Goal: Find specific page/section: Find specific page/section

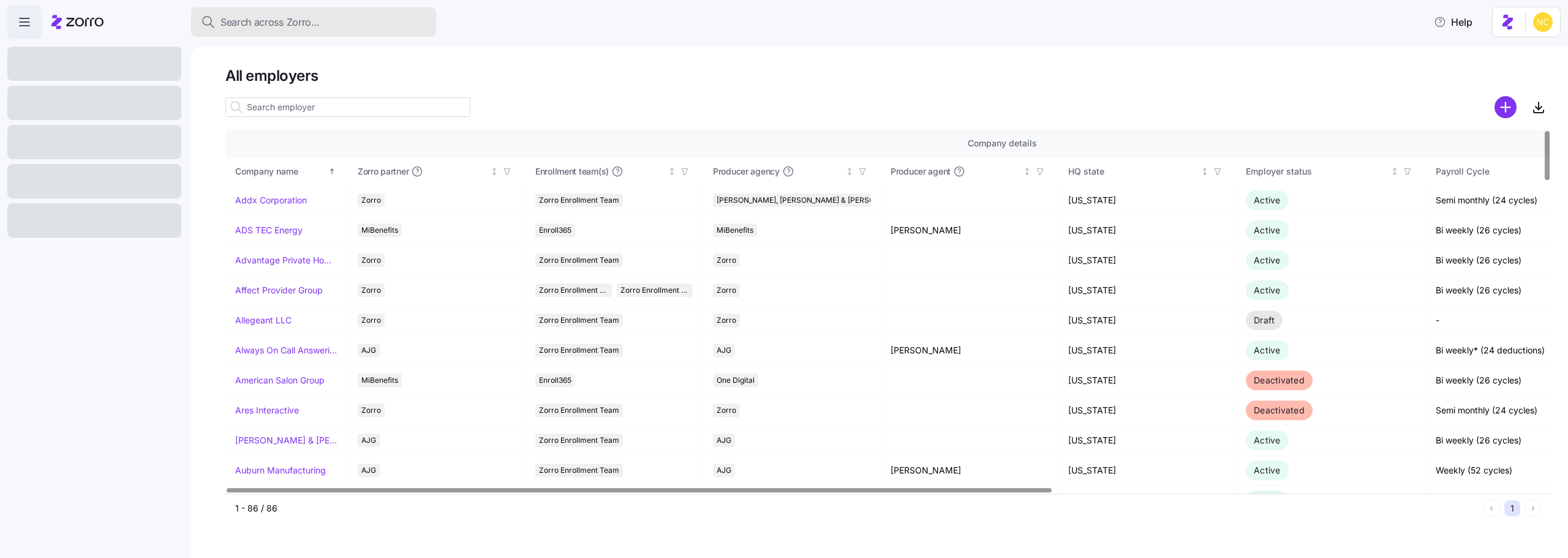
click at [300, 16] on span "Search across Zorro..." at bounding box center [270, 22] width 100 height 16
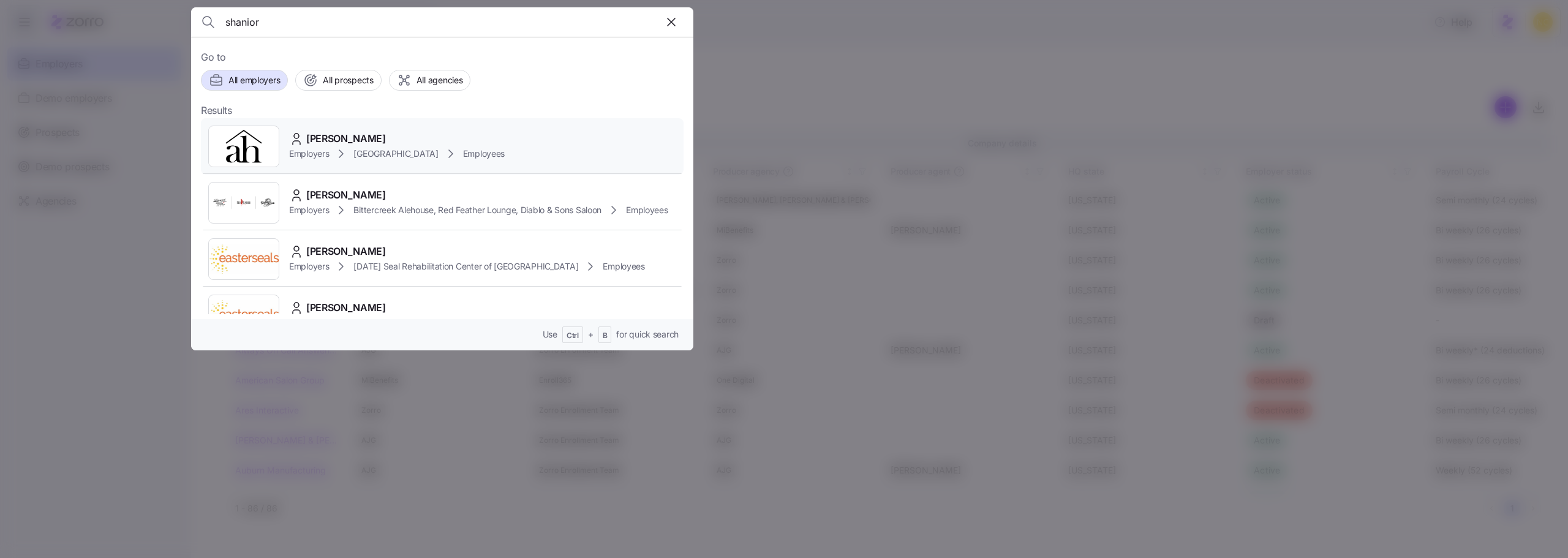
type input "shanior"
click at [328, 133] on span "[PERSON_NAME]" at bounding box center [346, 138] width 80 height 16
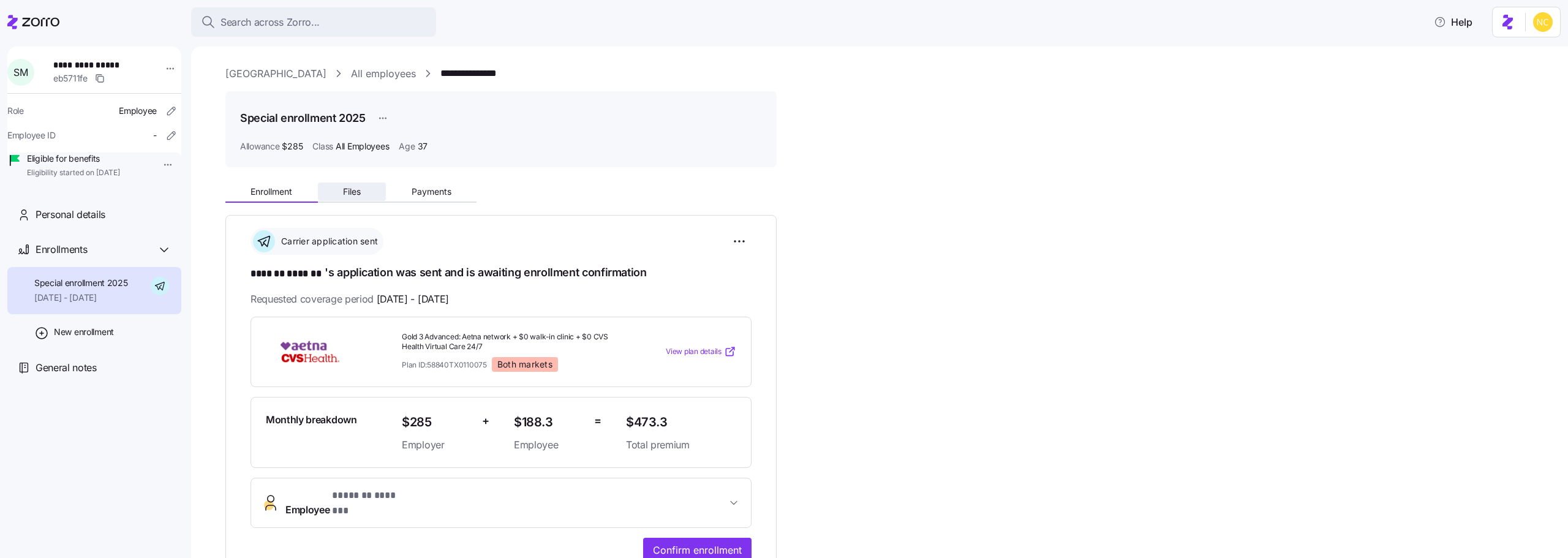
drag, startPoint x: 347, startPoint y: 207, endPoint x: 352, endPoint y: 189, distance: 18.7
click at [349, 199] on div "**********" at bounding box center [888, 479] width 1326 height 604
click at [352, 189] on span "Files" at bounding box center [352, 192] width 18 height 8
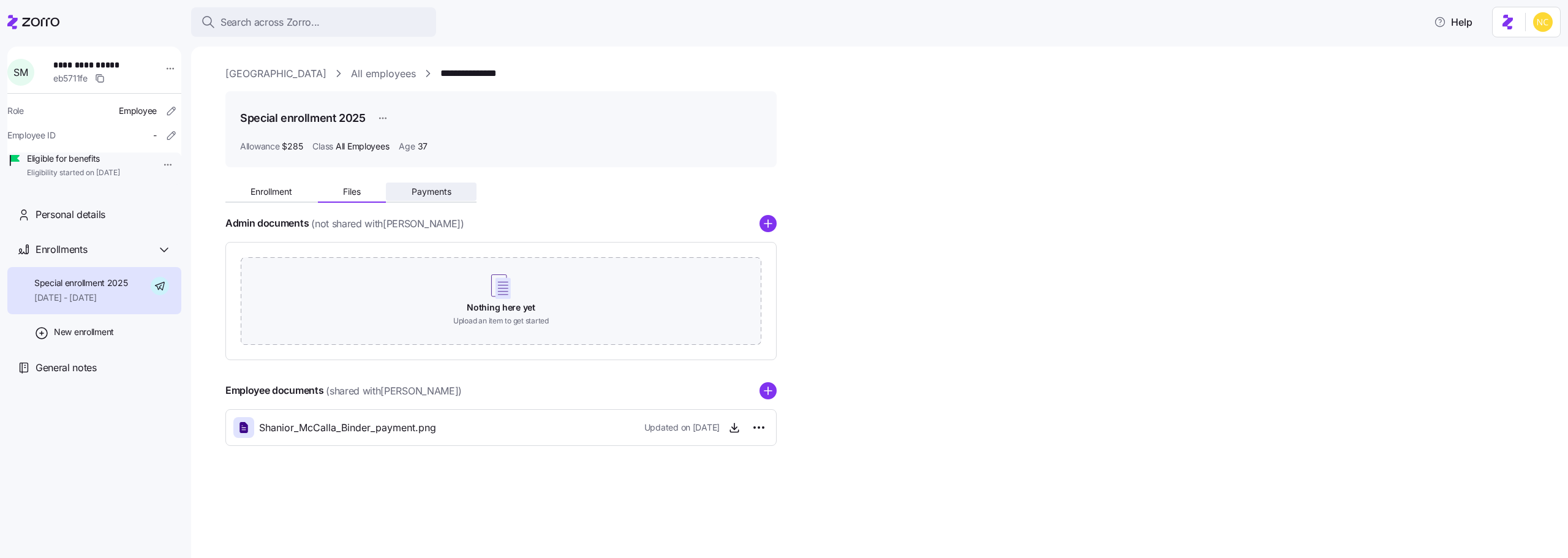
click at [396, 186] on button "Payments" at bounding box center [431, 192] width 91 height 18
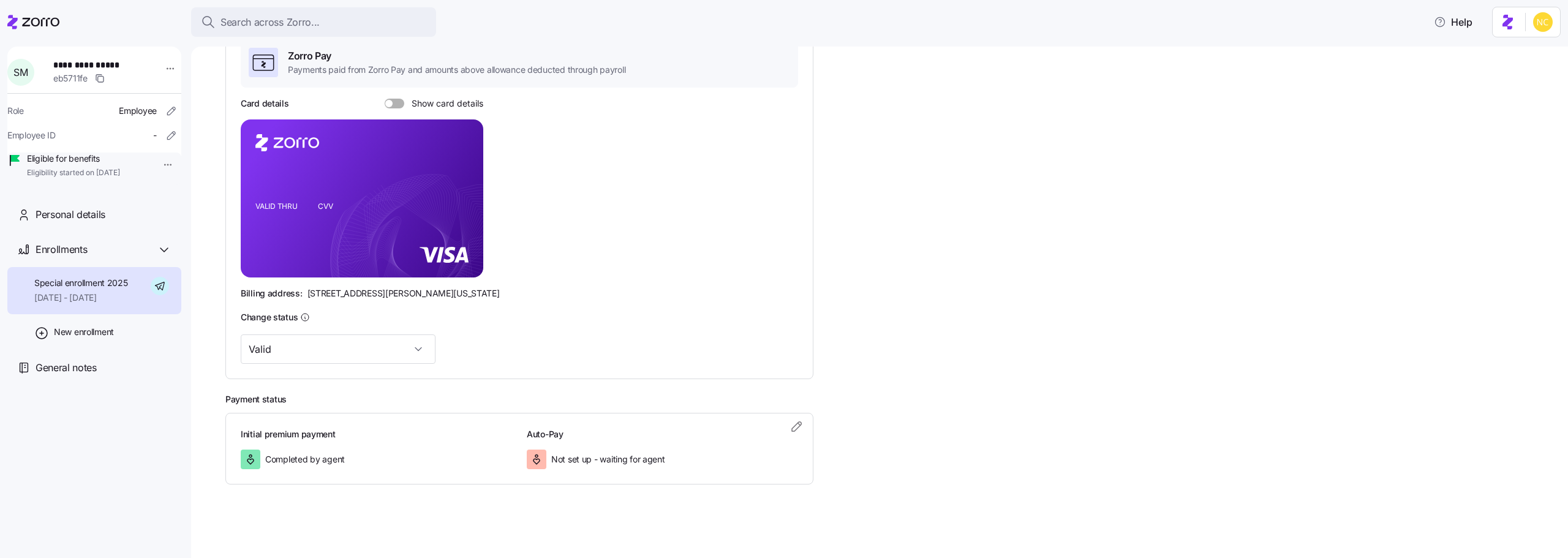
scroll to position [151, 0]
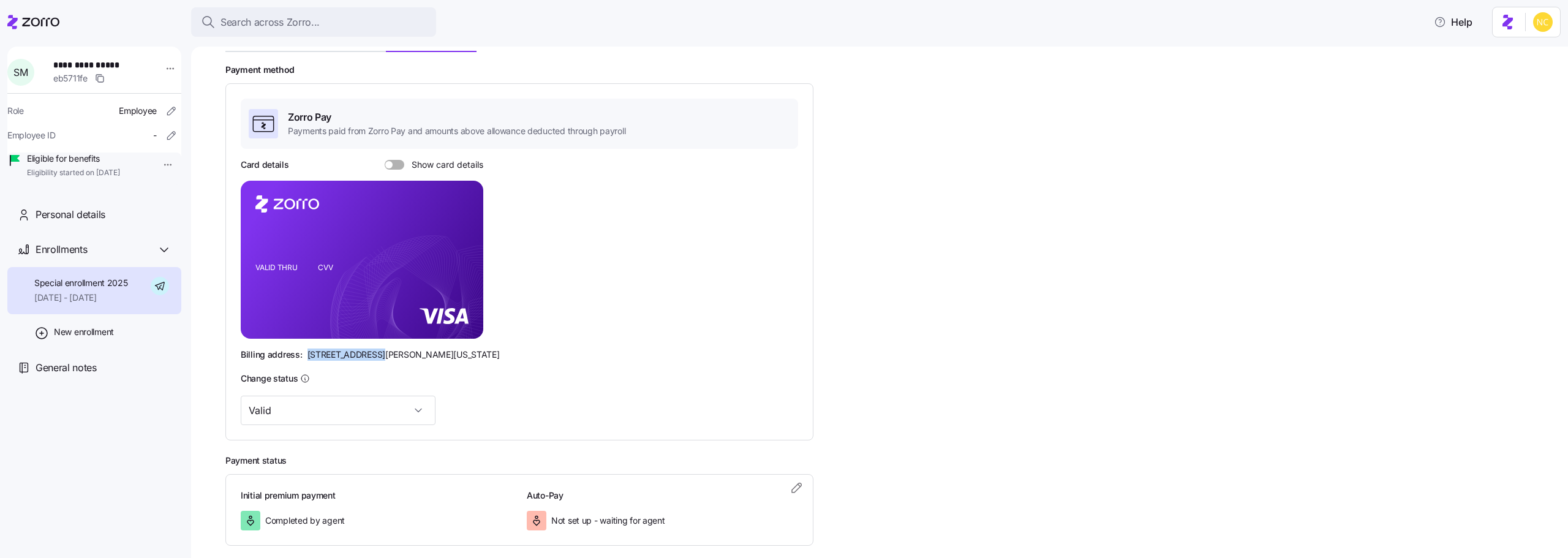
drag, startPoint x: 304, startPoint y: 351, endPoint x: 373, endPoint y: 360, distance: 69.6
click at [373, 360] on div "Billing address: [STREET_ADDRESS][PERSON_NAME][US_STATE]" at bounding box center [519, 355] width 557 height 12
copy span "[STREET_ADDRESS][PERSON_NAME]"
drag, startPoint x: 253, startPoint y: 281, endPoint x: 295, endPoint y: 281, distance: 42.0
click at [295, 281] on rect at bounding box center [362, 260] width 243 height 158
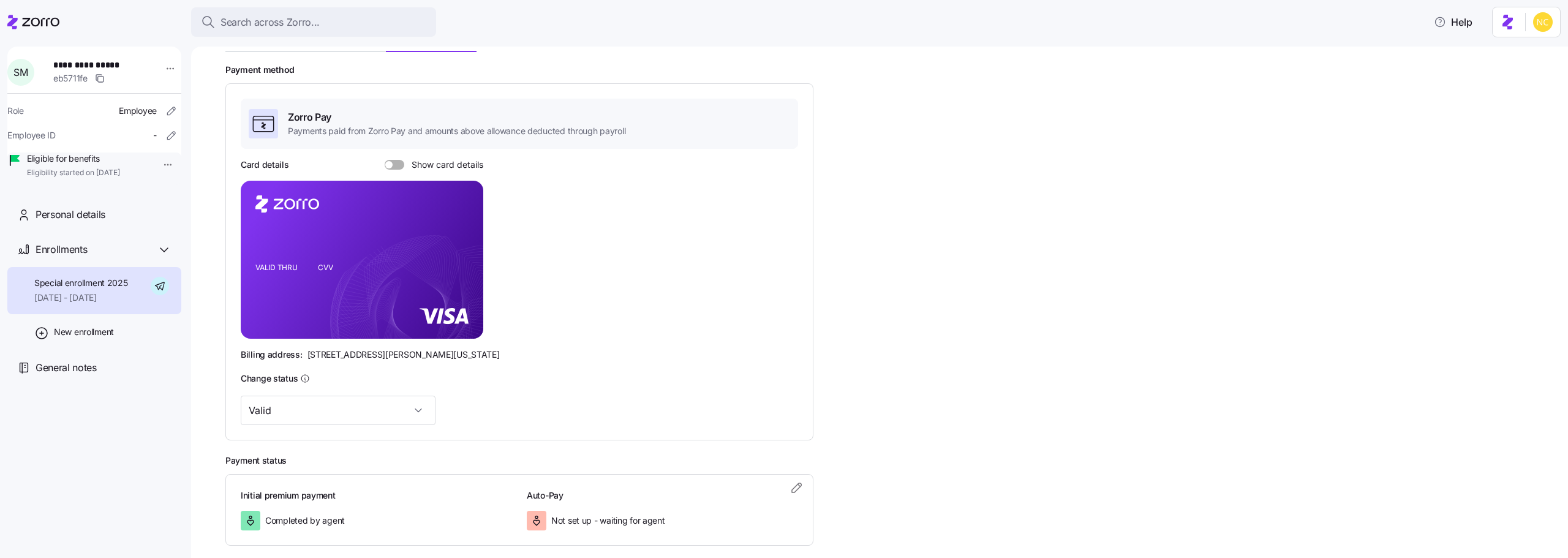
click at [399, 164] on span at bounding box center [398, 165] width 12 height 10
click at [384, 160] on input "Show card details" at bounding box center [384, 160] width 0 height 0
click at [454, 236] on rect at bounding box center [362, 260] width 243 height 158
click at [461, 236] on icon "copy-to-clipboard" at bounding box center [460, 237] width 11 height 11
drag, startPoint x: 306, startPoint y: 355, endPoint x: 371, endPoint y: 356, distance: 65.0
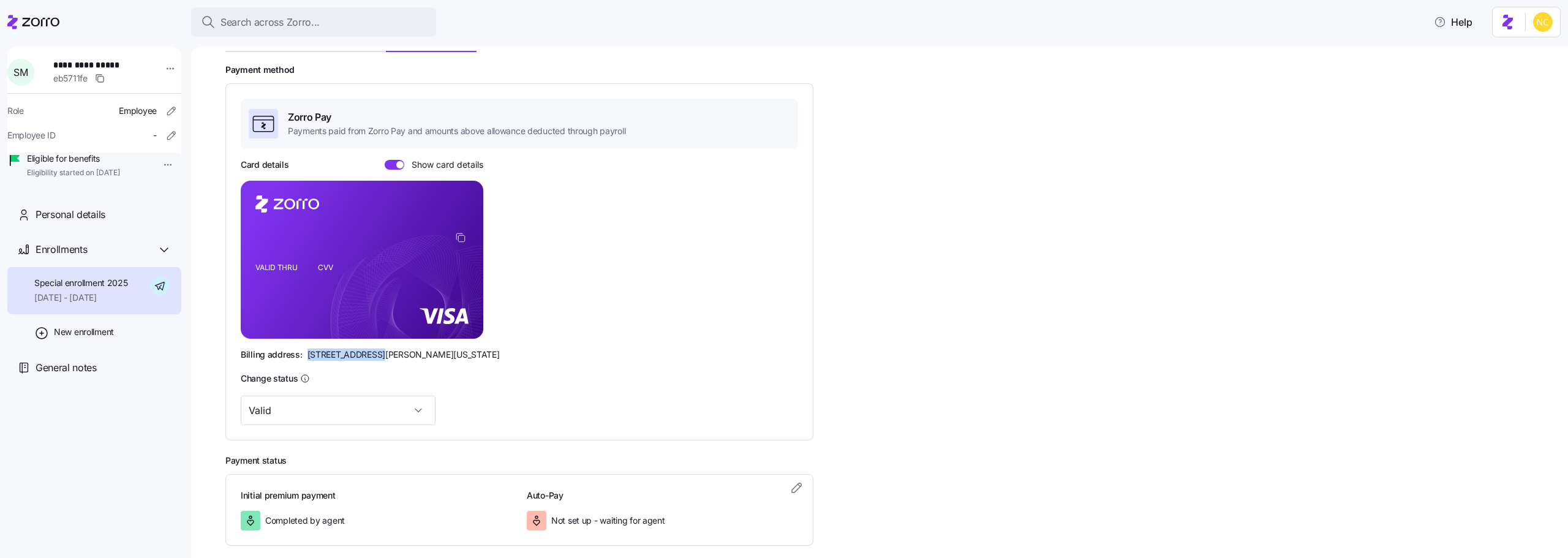
click at [371, 356] on span "[STREET_ADDRESS][PERSON_NAME][US_STATE]" at bounding box center [404, 355] width 193 height 12
copy span "[STREET_ADDRESS][PERSON_NAME]"
drag, startPoint x: 439, startPoint y: 353, endPoint x: 463, endPoint y: 353, distance: 24.0
click at [463, 353] on div "Billing address: [STREET_ADDRESS][PERSON_NAME][US_STATE]" at bounding box center [519, 355] width 557 height 12
copy span "44145"
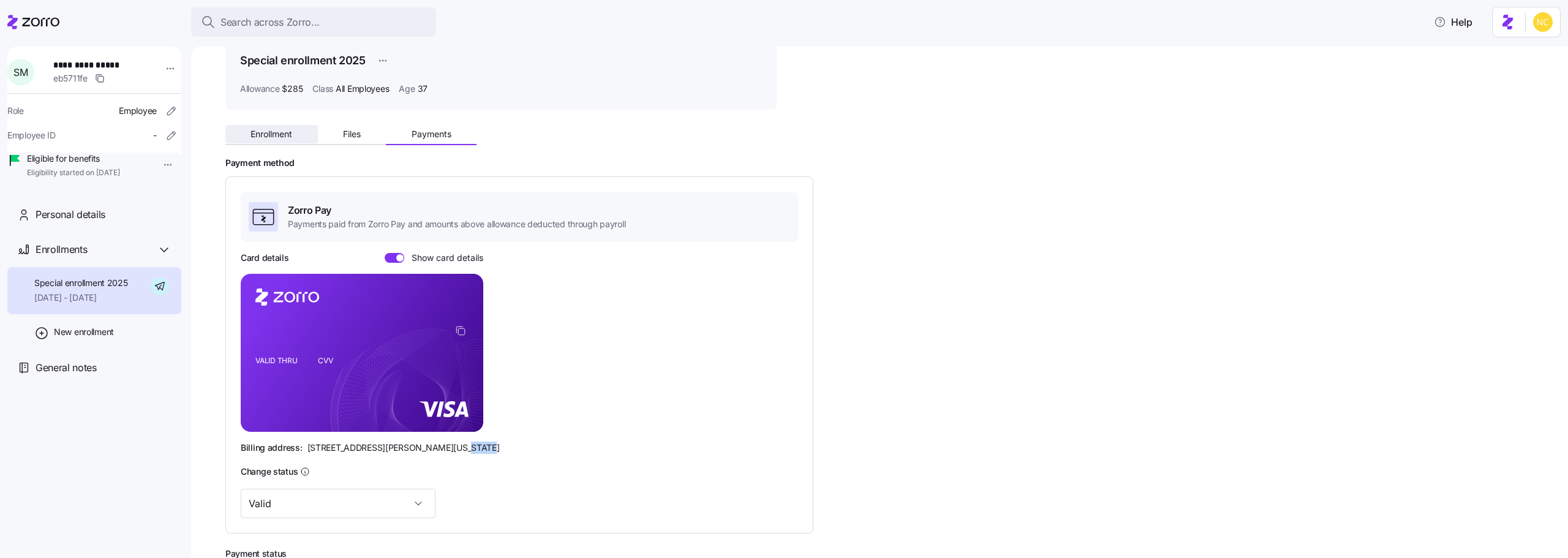
scroll to position [0, 0]
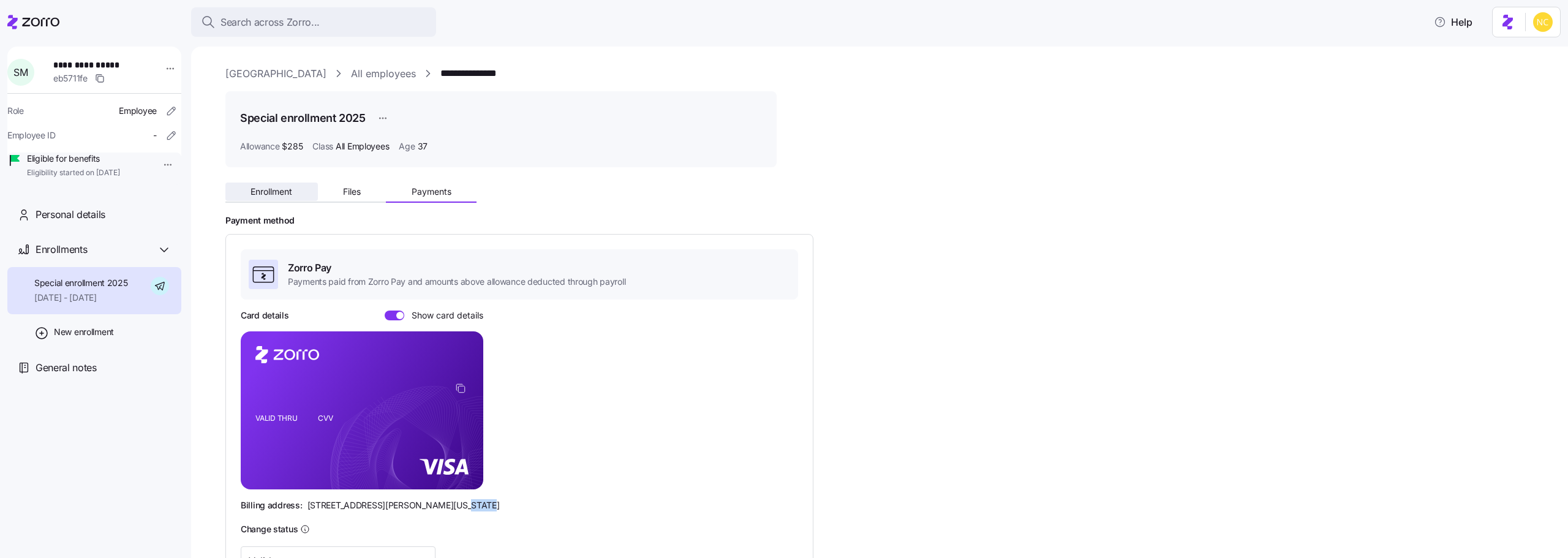
click at [277, 192] on span "Enrollment" at bounding box center [271, 192] width 42 height 8
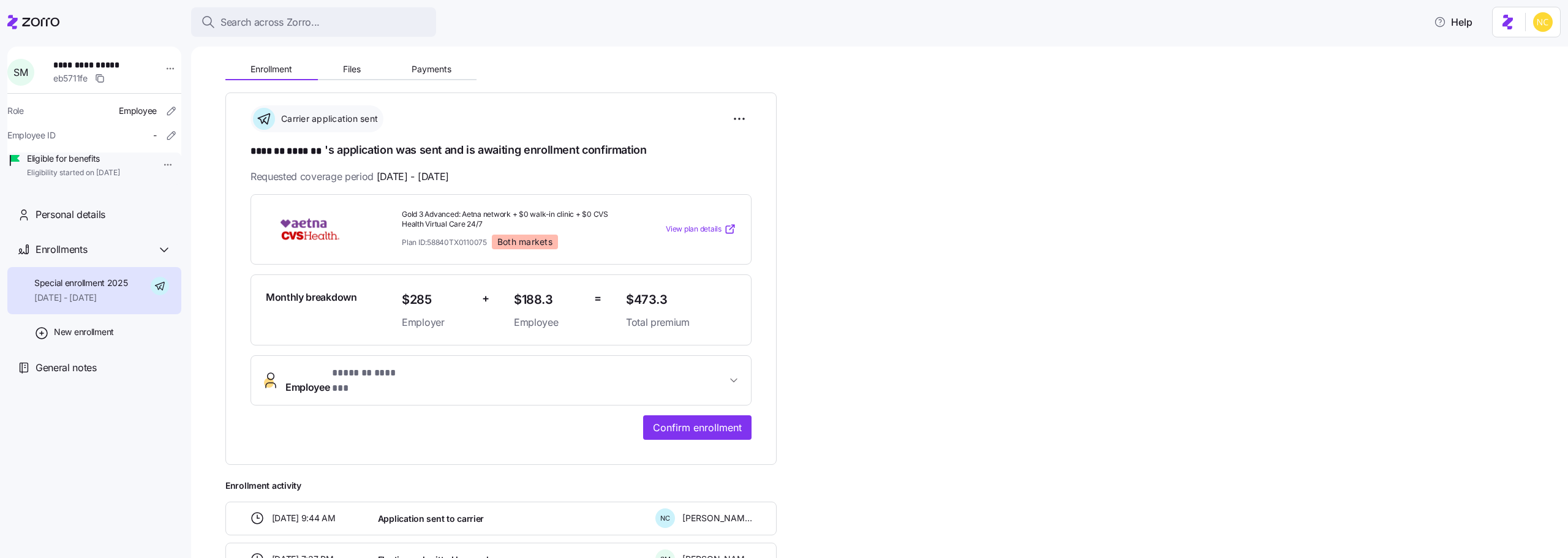
scroll to position [285, 0]
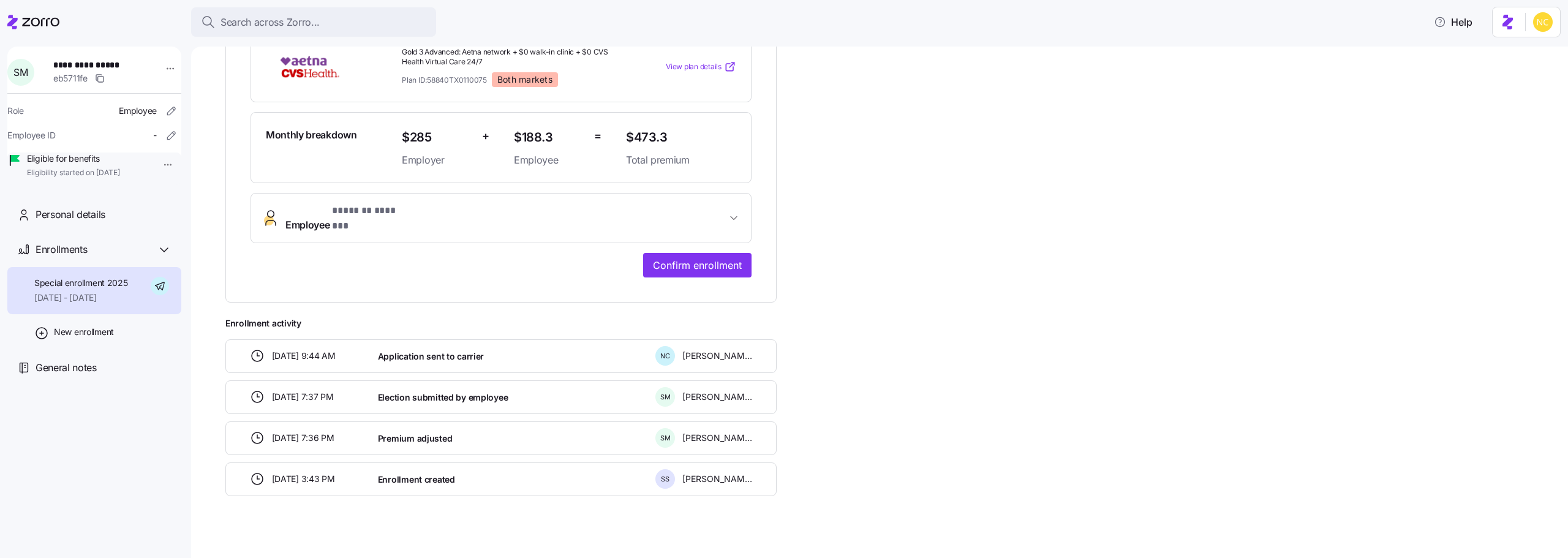
click at [696, 199] on button "Employee * ******* ******* *" at bounding box center [500, 218] width 500 height 49
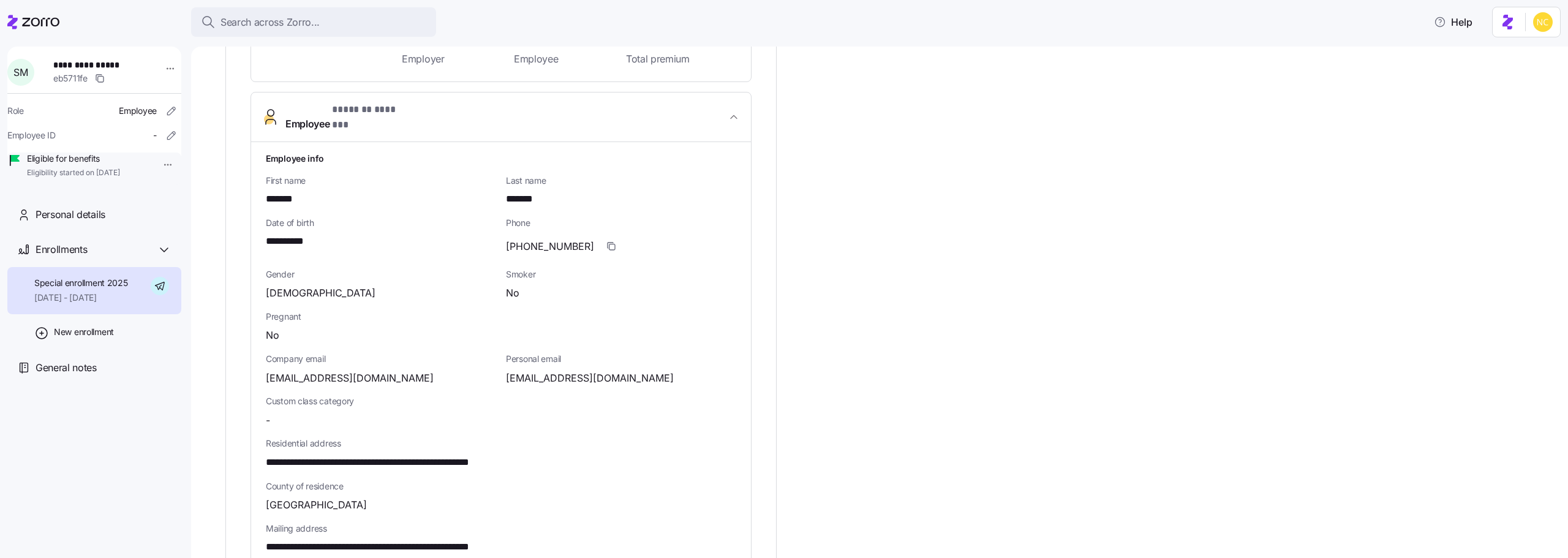
scroll to position [407, 0]
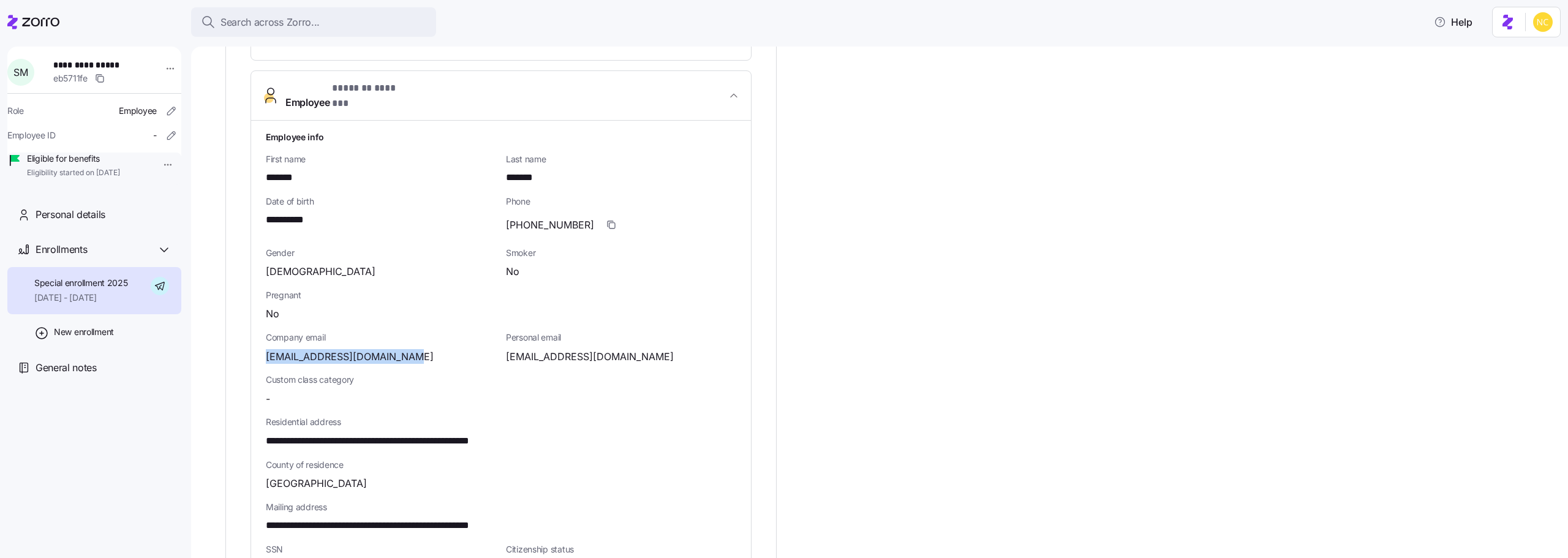
drag, startPoint x: 263, startPoint y: 349, endPoint x: 426, endPoint y: 348, distance: 163.0
click at [426, 349] on div "**********" at bounding box center [500, 433] width 500 height 624
copy span "[EMAIL_ADDRESS][DOMAIN_NAME]"
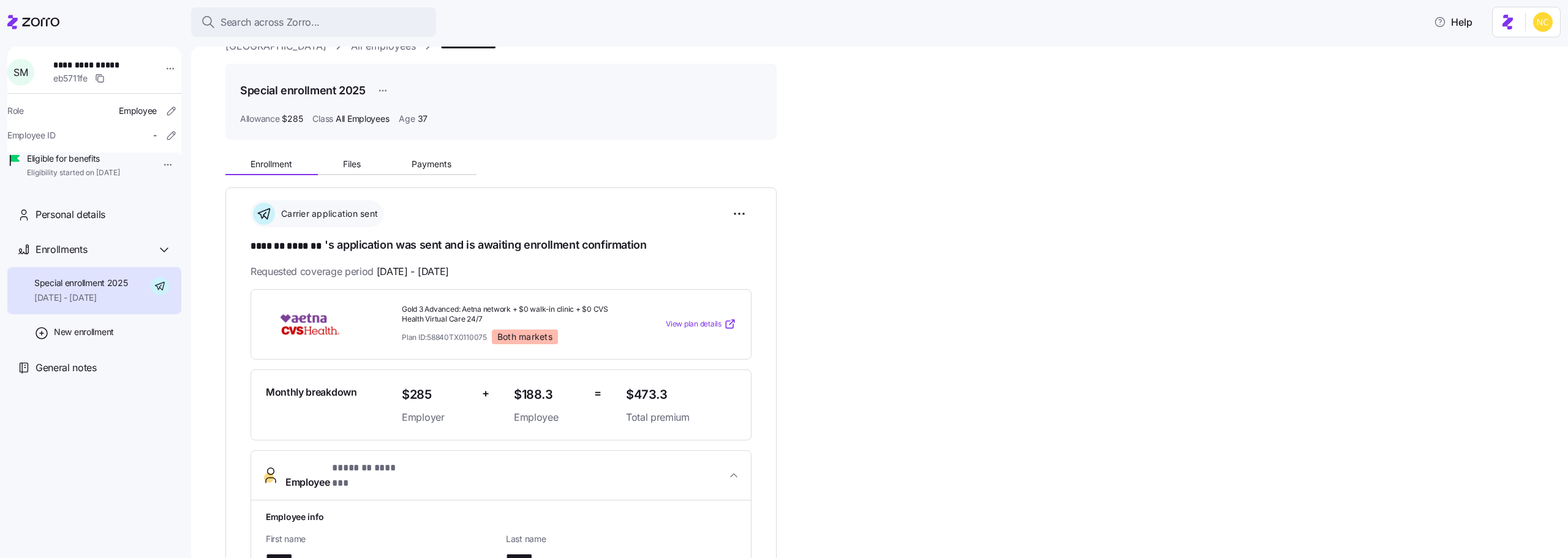
scroll to position [0, 0]
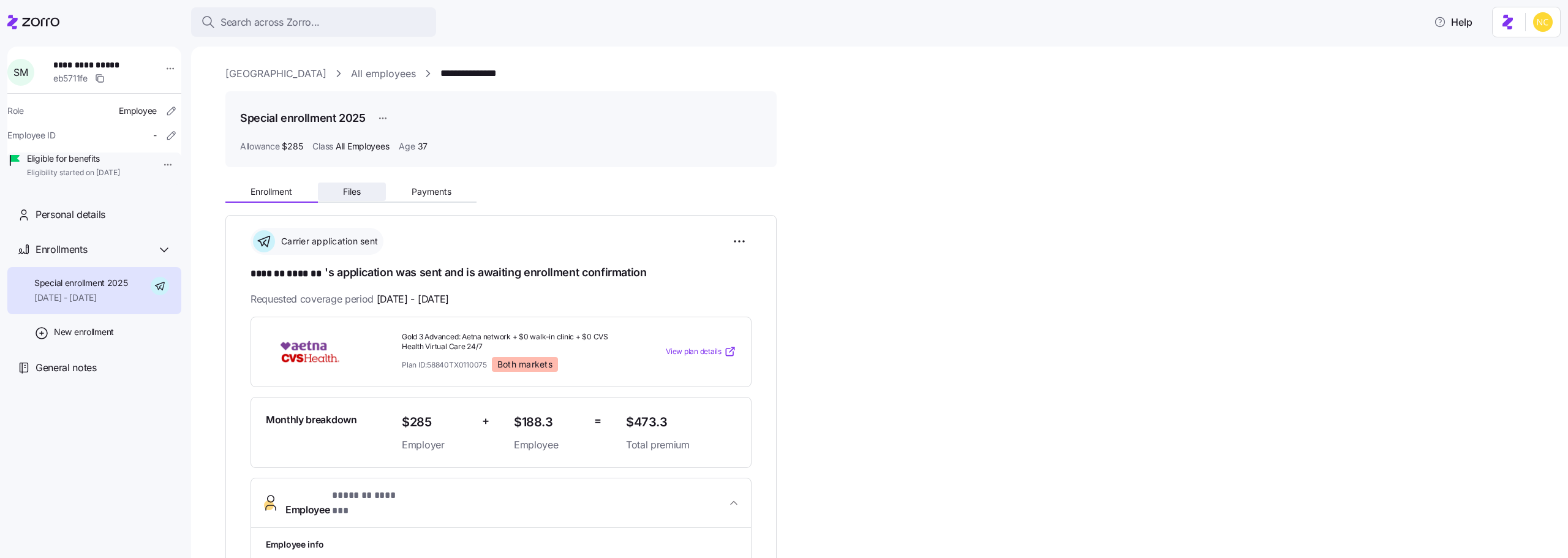
click at [353, 200] on button "Files" at bounding box center [351, 192] width 68 height 18
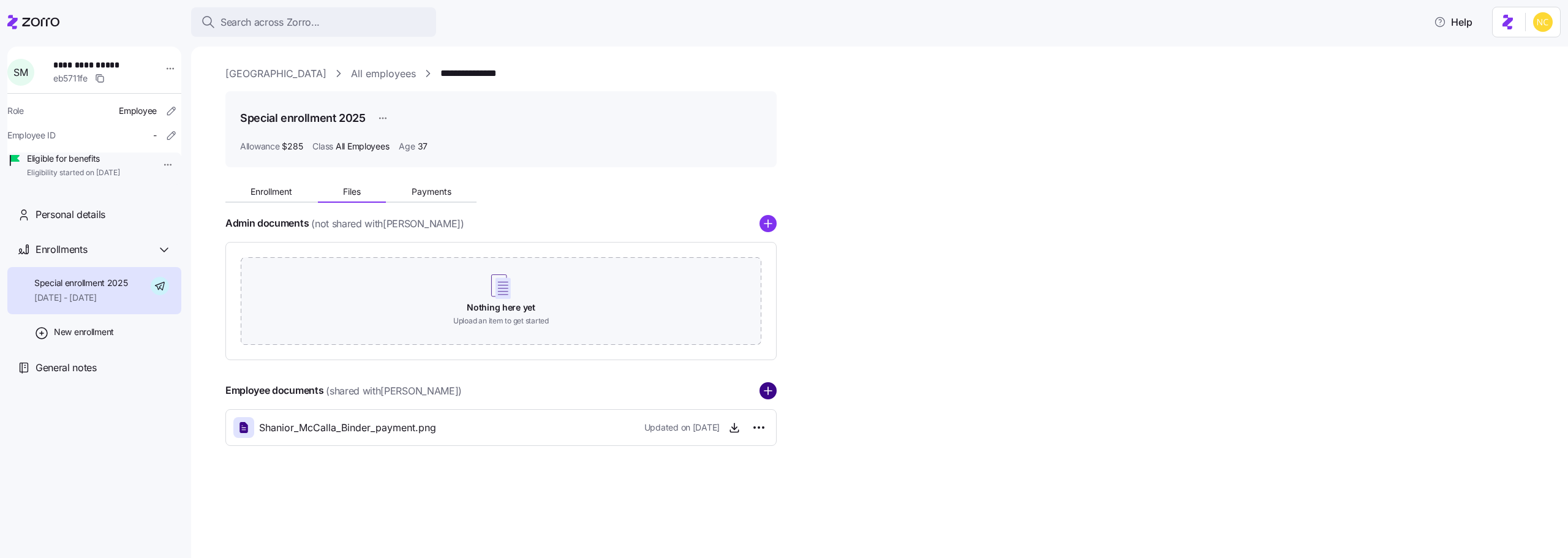
click at [774, 394] on circle "add icon" at bounding box center [768, 390] width 16 height 16
click at [270, 74] on link "[GEOGRAPHIC_DATA]" at bounding box center [276, 73] width 101 height 16
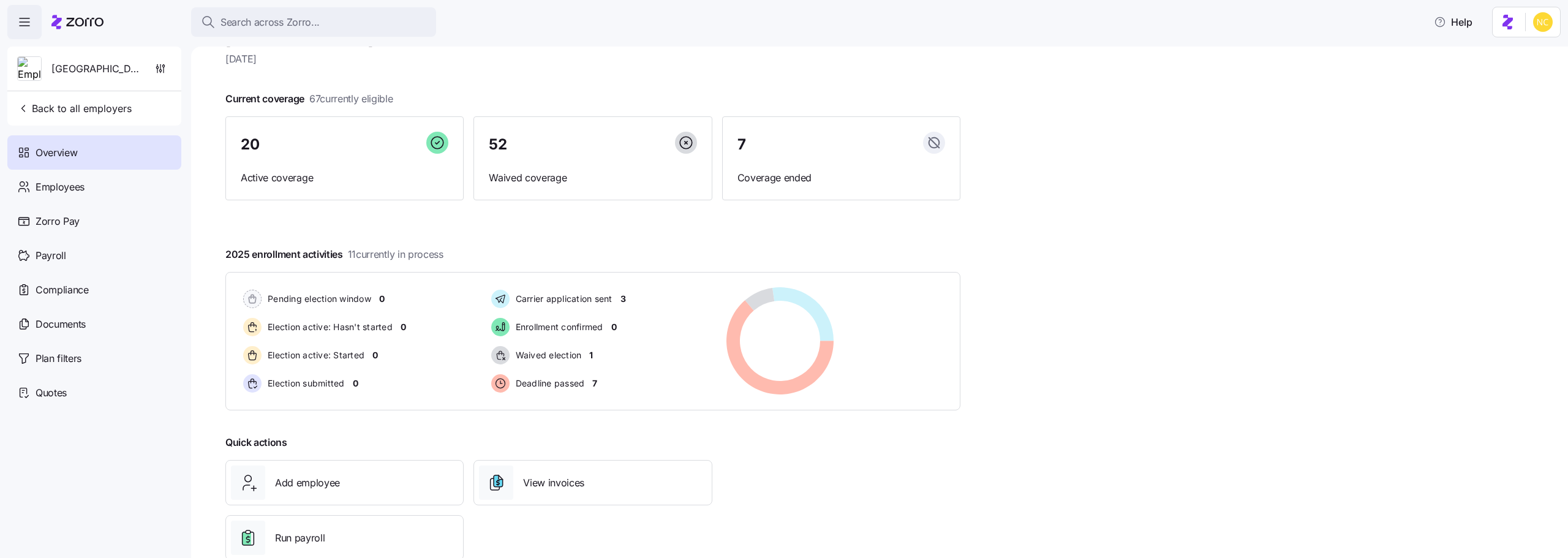
scroll to position [68, 0]
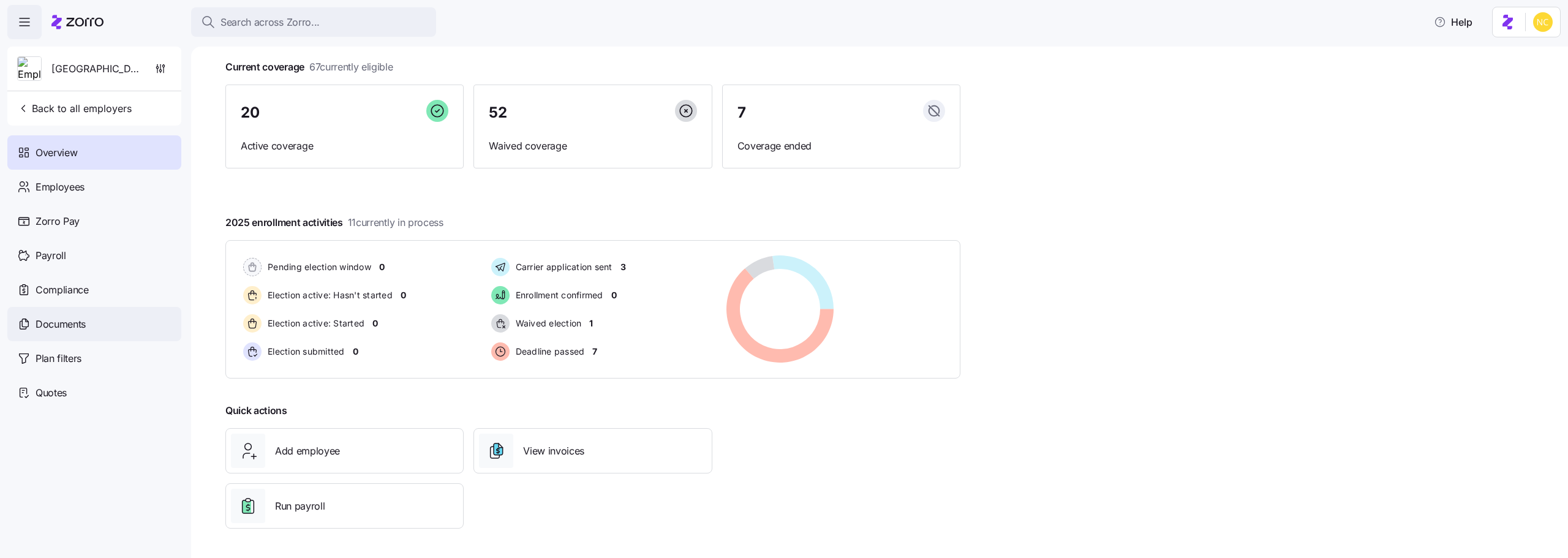
click at [95, 319] on div "Documents" at bounding box center [94, 324] width 174 height 35
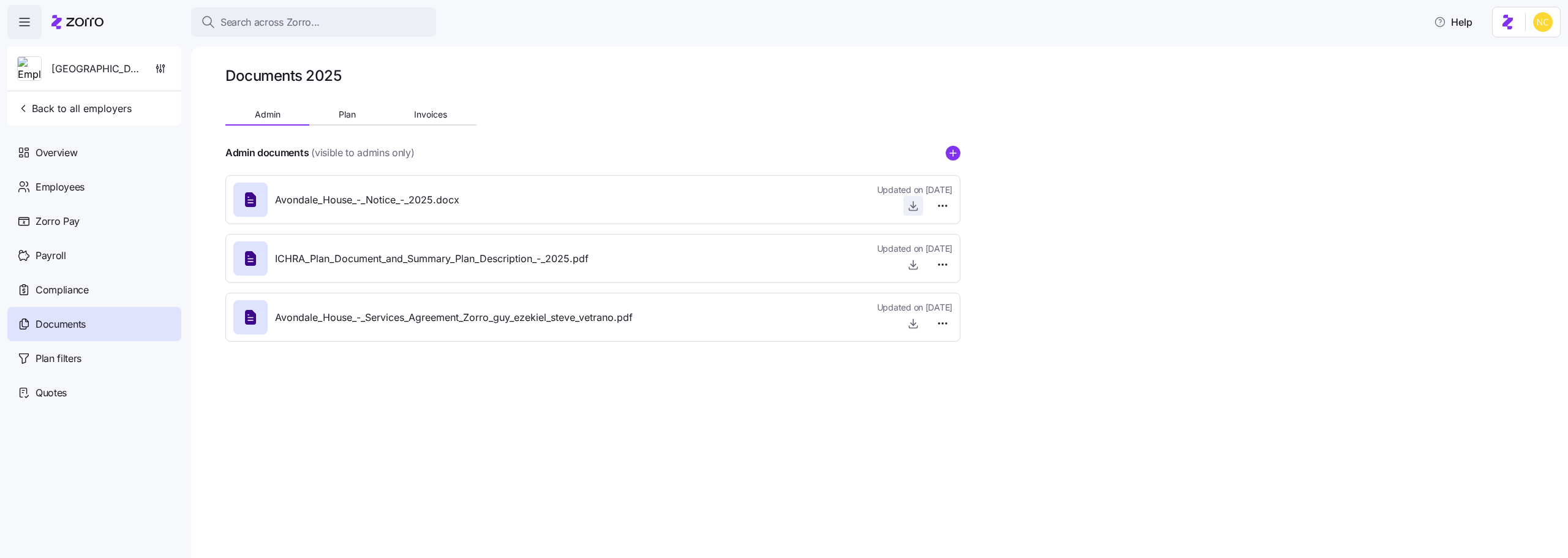
click at [912, 205] on icon "button" at bounding box center [913, 206] width 12 height 12
click at [257, 30] on span "Search across Zorro..." at bounding box center [270, 22] width 100 height 16
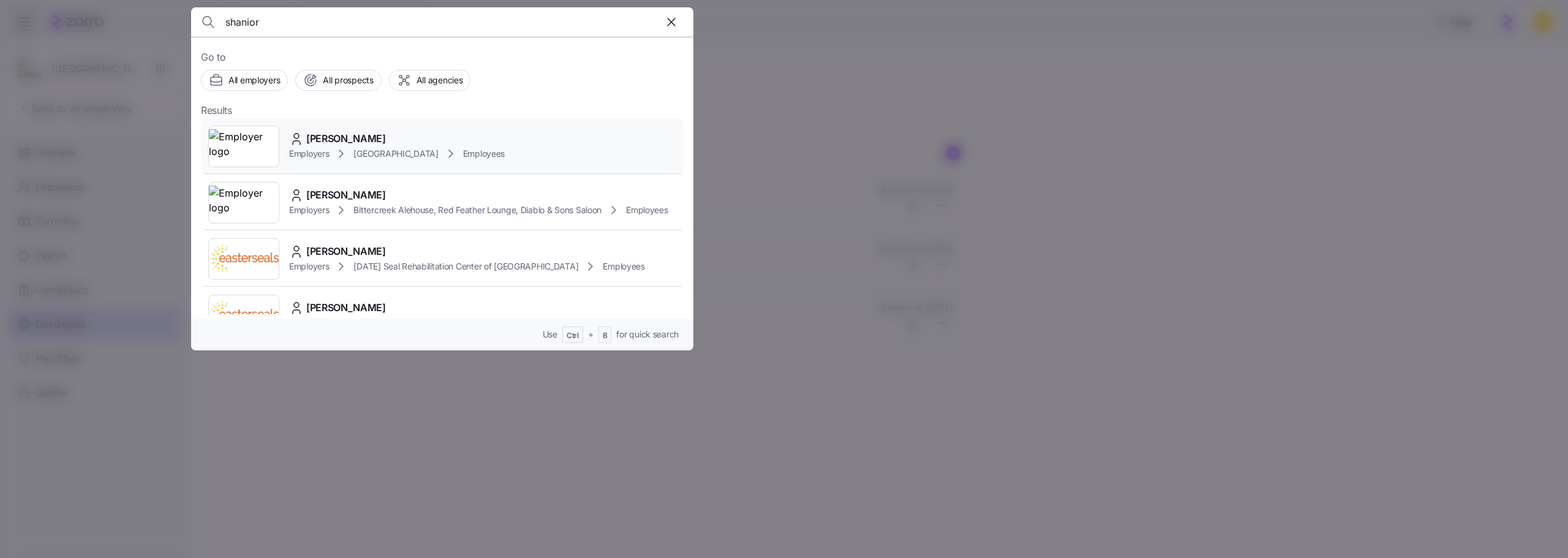
type input "shanior"
click at [289, 153] on div "[PERSON_NAME] Employers [GEOGRAPHIC_DATA] Employees" at bounding box center [442, 146] width 483 height 56
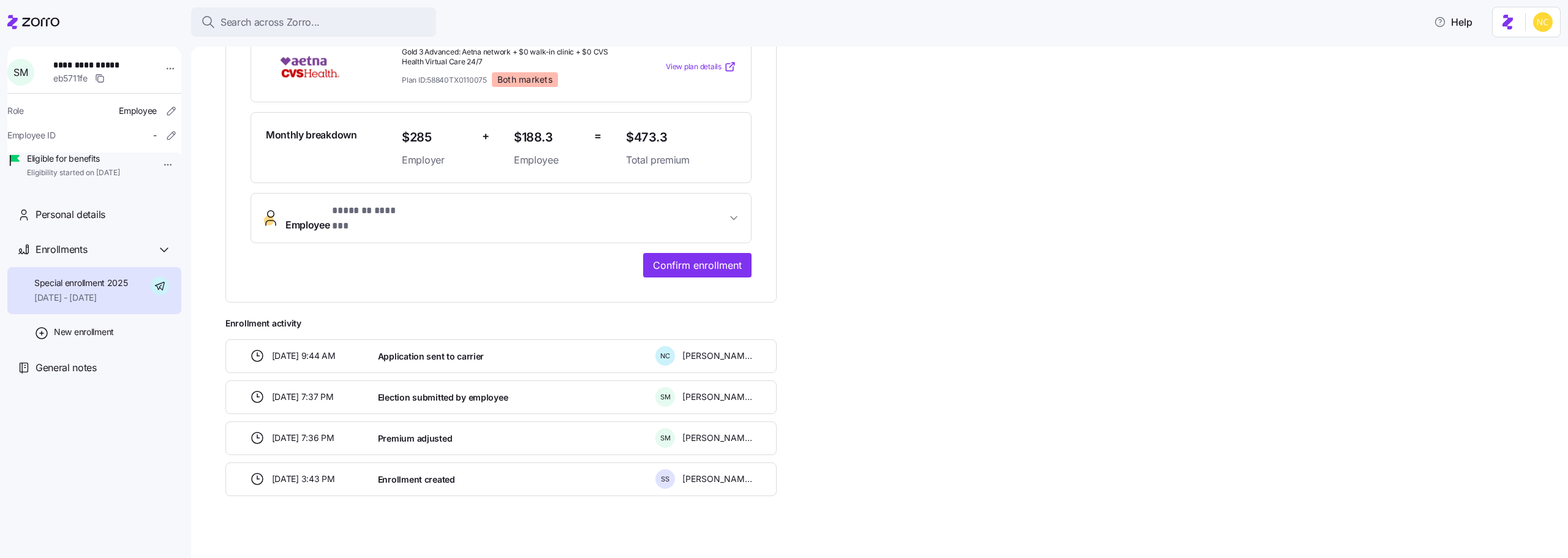
scroll to position [40, 0]
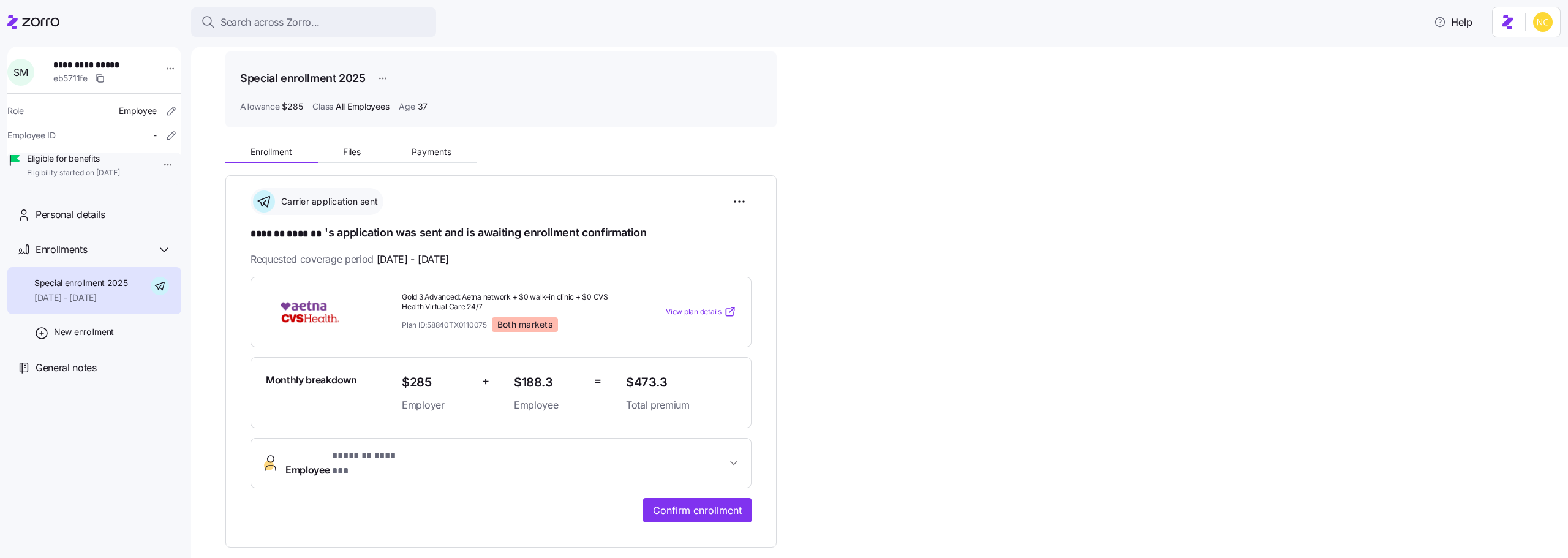
click at [245, 234] on div "**********" at bounding box center [501, 361] width 551 height 373
drag, startPoint x: 245, startPoint y: 234, endPoint x: 323, endPoint y: 236, distance: 78.0
click at [323, 236] on div "**********" at bounding box center [501, 361] width 551 height 373
copy span "******* *******"
